Goal: Information Seeking & Learning: Learn about a topic

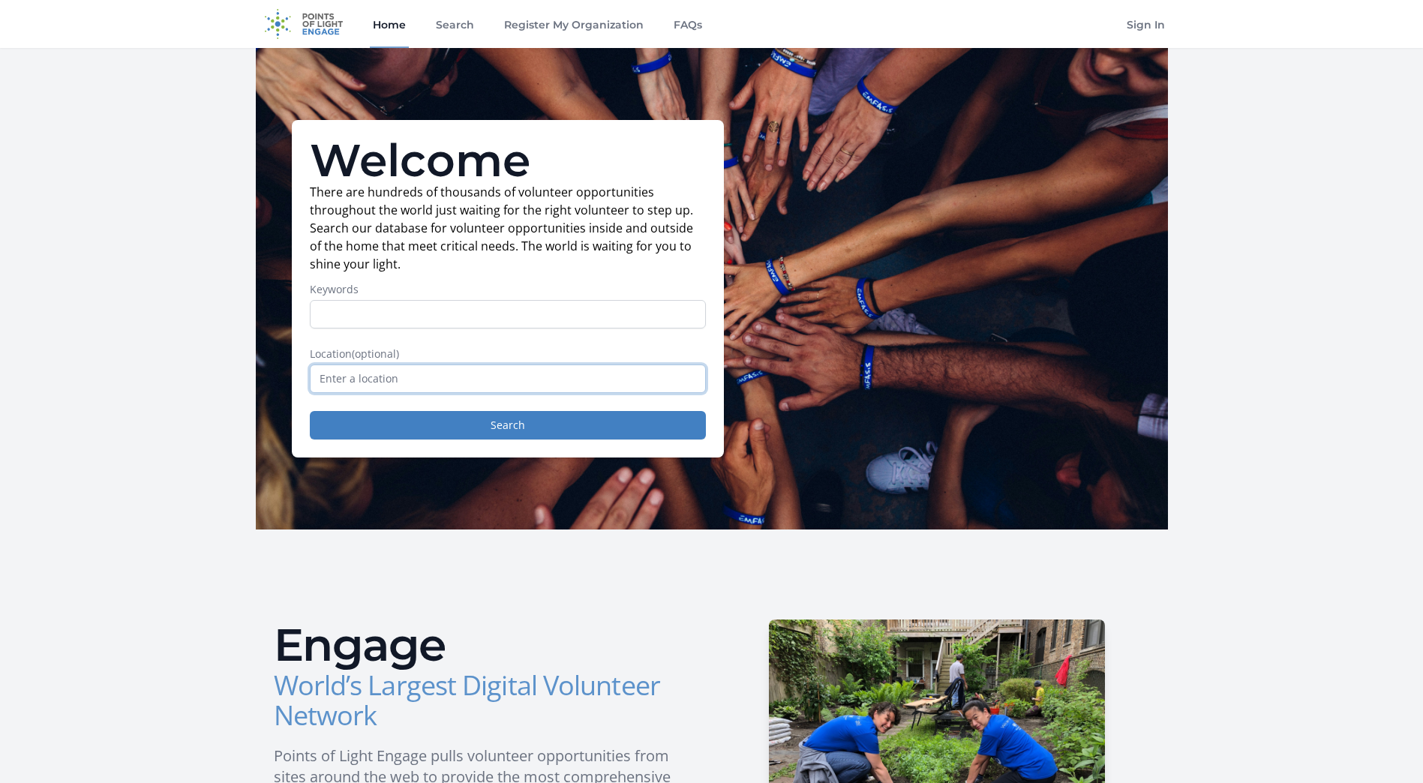
click at [409, 372] on input "text" at bounding box center [508, 378] width 396 height 28
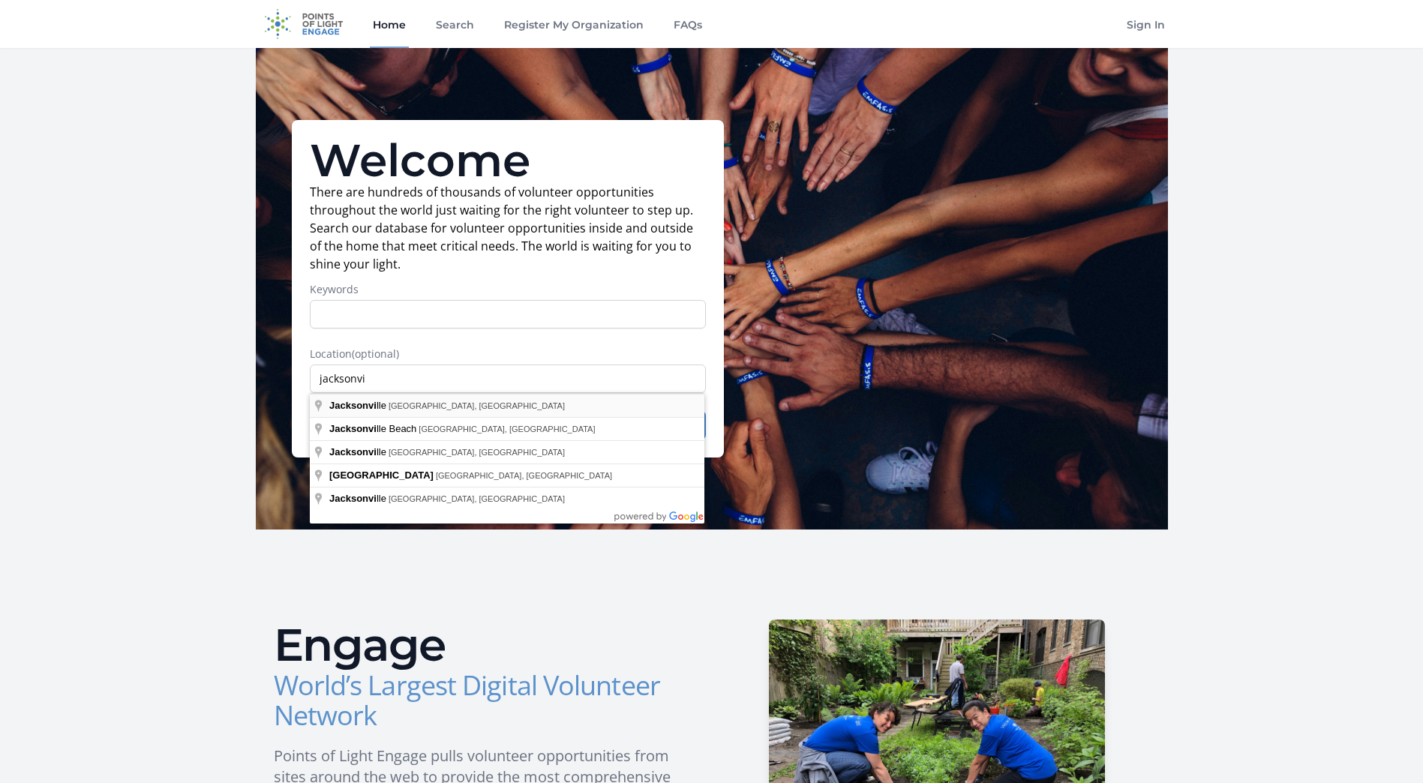
type input "[GEOGRAPHIC_DATA], [GEOGRAPHIC_DATA], [GEOGRAPHIC_DATA]"
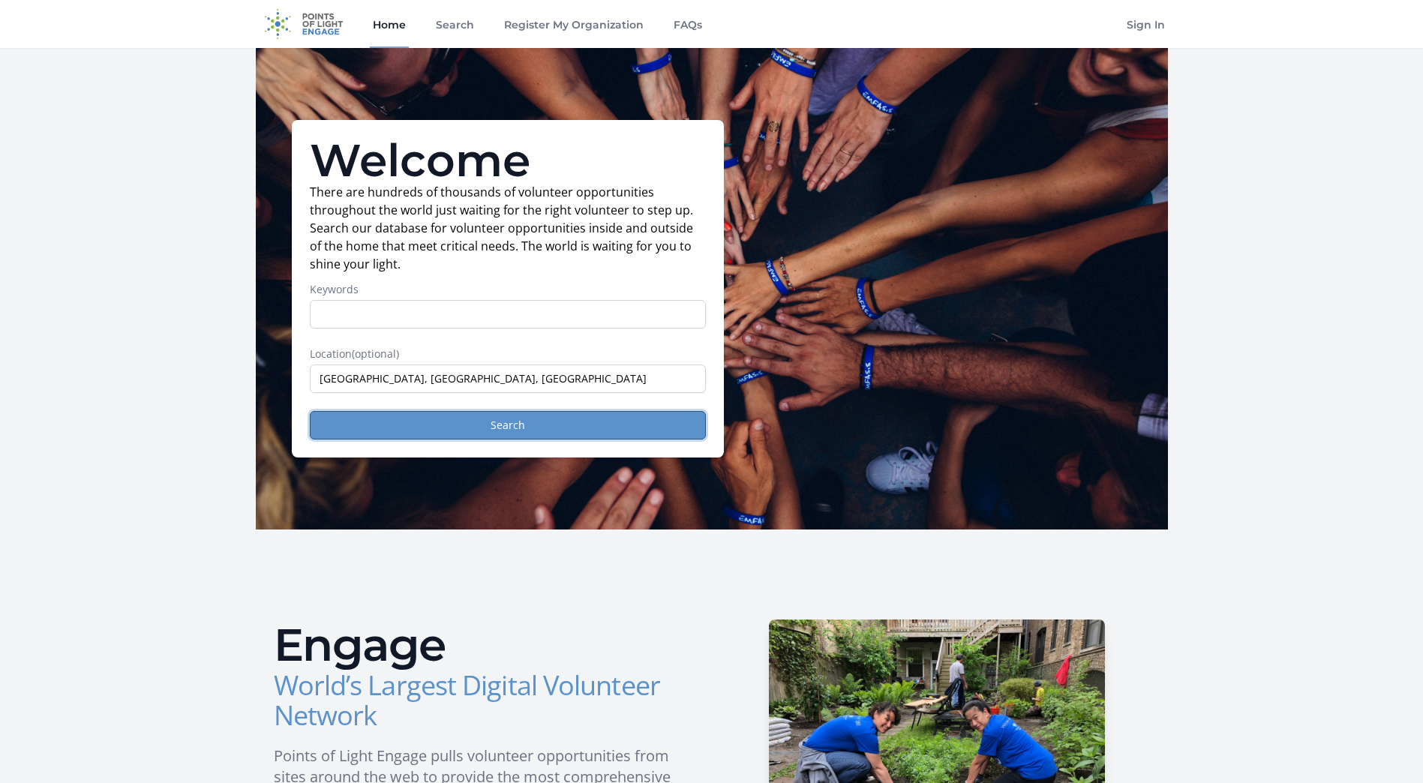
click at [403, 415] on button "Search" at bounding box center [508, 425] width 396 height 28
click at [685, 23] on link "FAQs" at bounding box center [687, 24] width 34 height 48
click at [549, 21] on link "Register My Organization" at bounding box center [573, 24] width 145 height 48
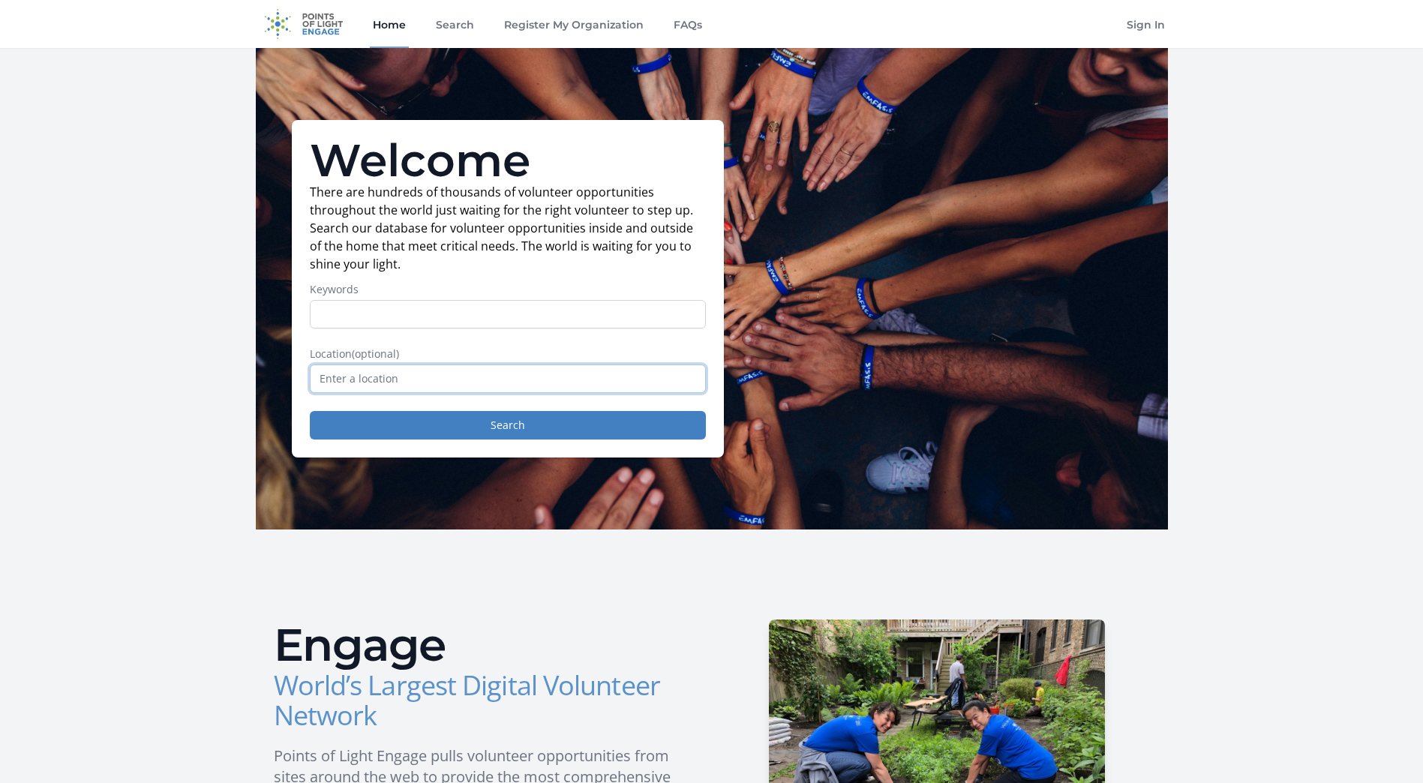
click at [394, 379] on input "text" at bounding box center [508, 378] width 396 height 28
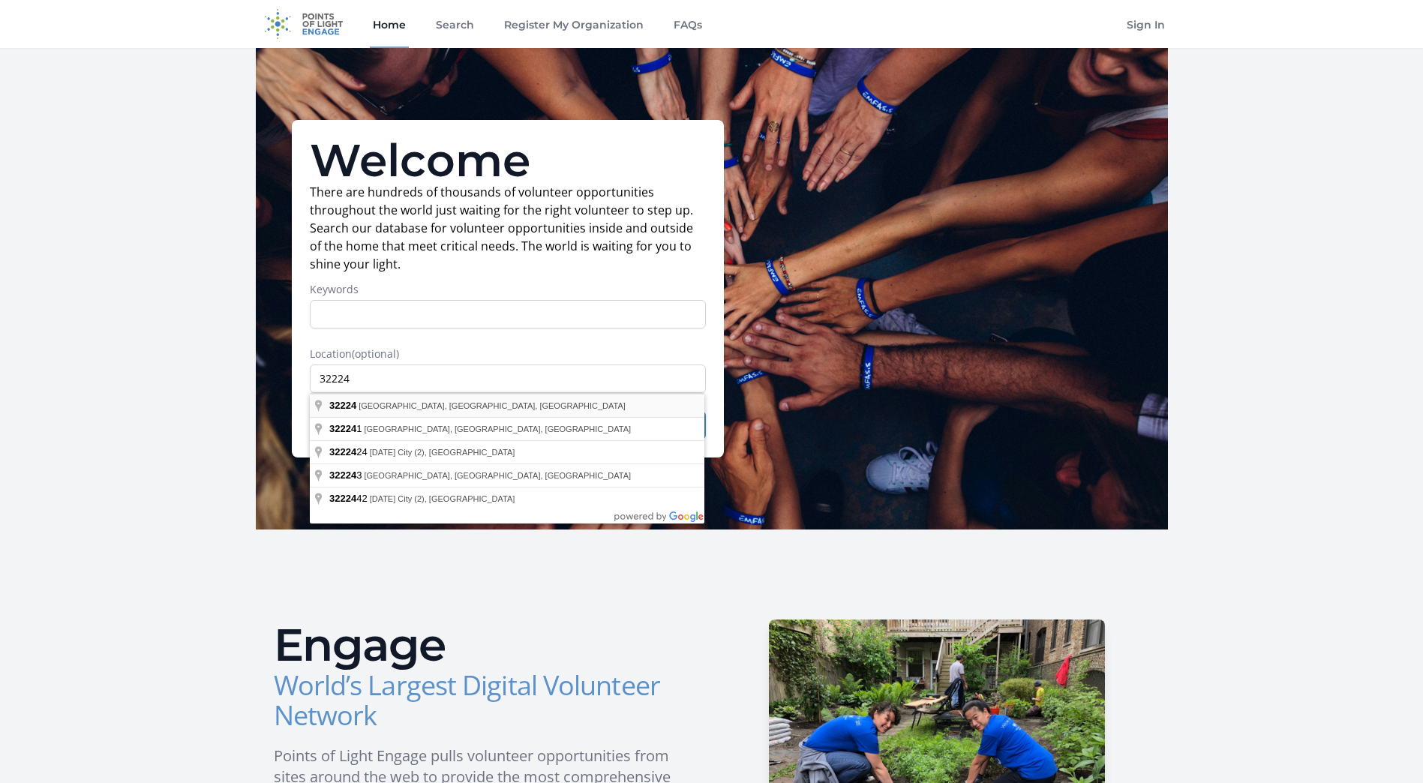
type input "[GEOGRAPHIC_DATA], [GEOGRAPHIC_DATA]"
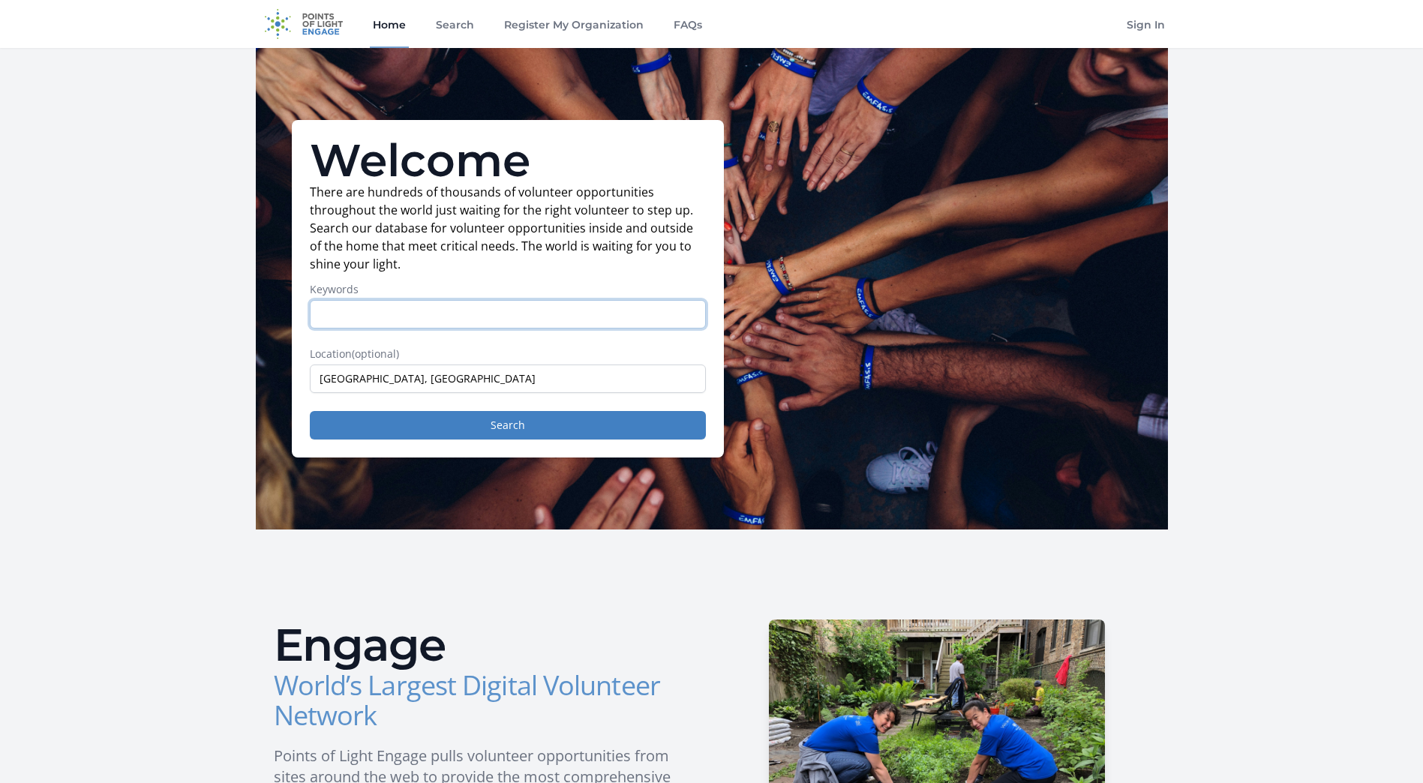
click at [349, 310] on input "Keywords" at bounding box center [508, 314] width 396 height 28
type input "animals"
click at [310, 411] on button "Search" at bounding box center [508, 425] width 396 height 28
